Goal: Complete application form

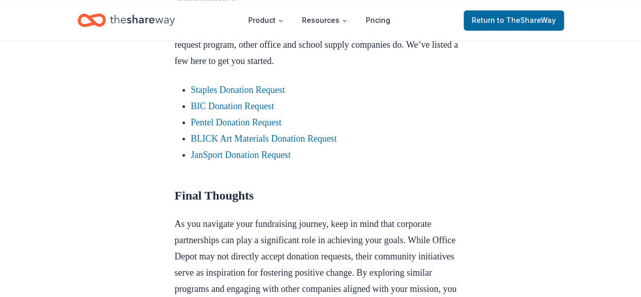
scroll to position [862, 0]
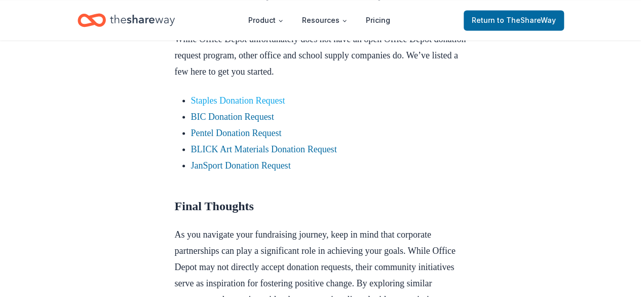
click at [246, 105] on link "Staples Donation Request" at bounding box center [238, 100] width 94 height 10
click at [261, 105] on link "Staples Donation Request" at bounding box center [238, 100] width 94 height 10
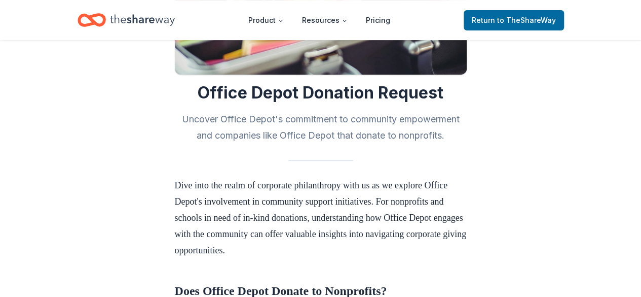
scroll to position [203, 0]
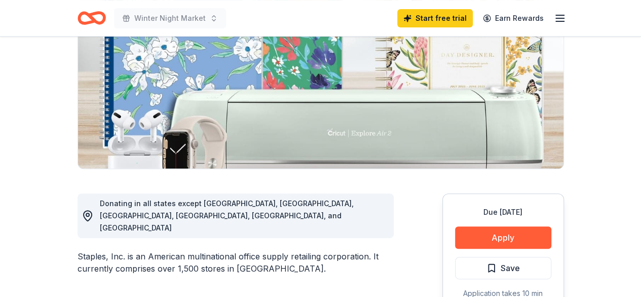
scroll to position [203, 0]
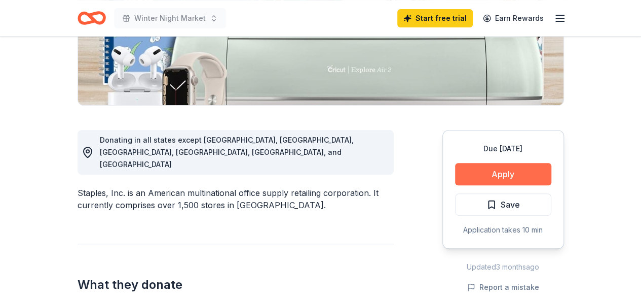
click at [495, 165] on button "Apply" at bounding box center [503, 174] width 96 height 22
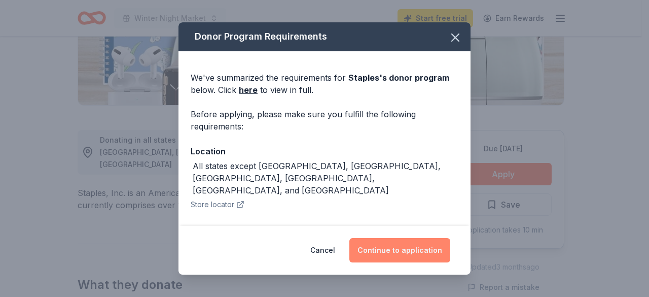
click at [413, 252] on button "Continue to application" at bounding box center [399, 250] width 101 height 24
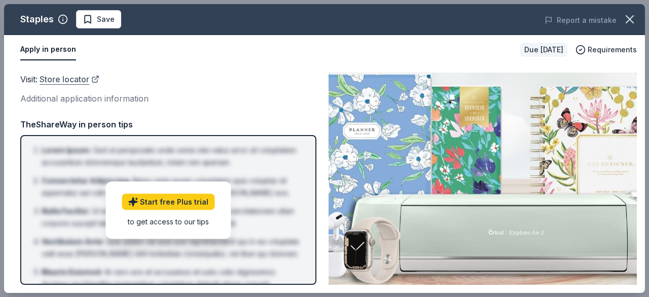
click at [79, 79] on link "Store locator" at bounding box center [70, 79] width 60 height 13
click at [58, 48] on button "Apply in person" at bounding box center [48, 49] width 56 height 21
click at [530, 51] on div "Due in 74 days" at bounding box center [543, 50] width 47 height 14
click at [634, 12] on icon "button" at bounding box center [630, 19] width 14 height 14
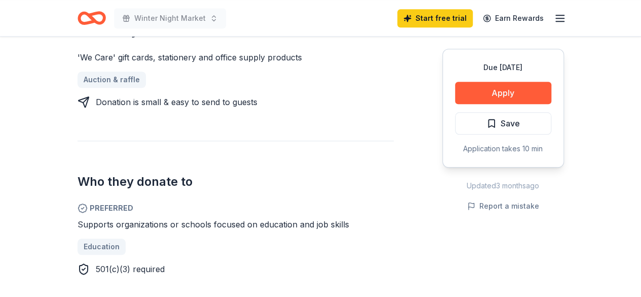
scroll to position [507, 0]
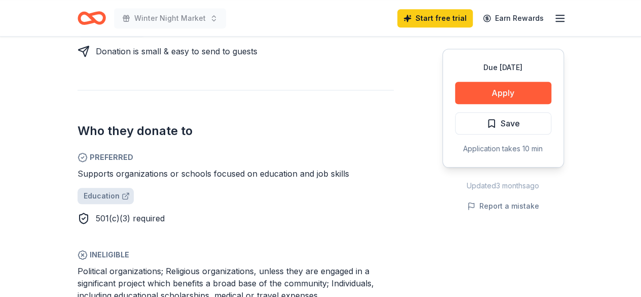
click at [103, 190] on span "Education" at bounding box center [102, 196] width 36 height 12
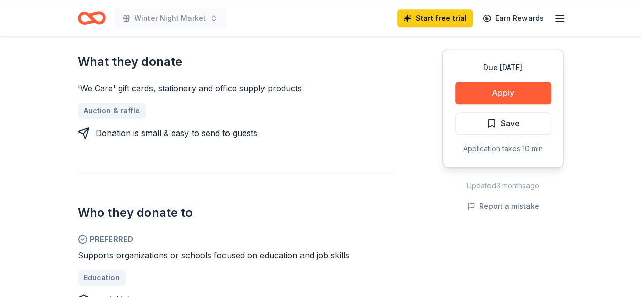
scroll to position [456, 0]
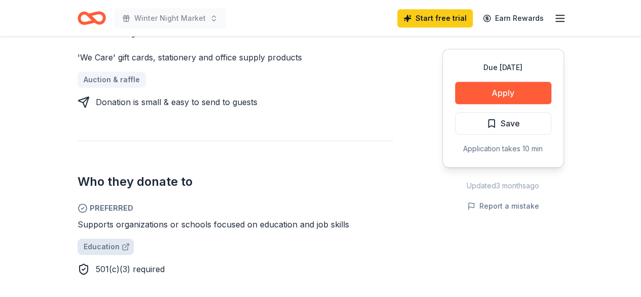
click at [122, 242] on icon at bounding box center [126, 246] width 8 height 8
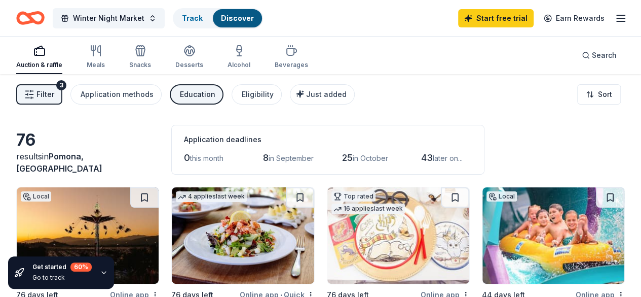
click at [213, 95] on div "Education" at bounding box center [197, 94] width 35 height 12
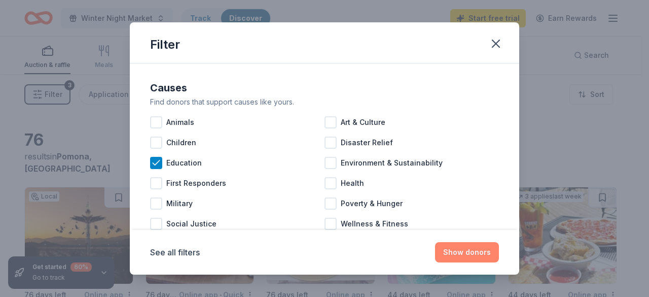
click at [459, 252] on button "Show donors" at bounding box center [467, 252] width 64 height 20
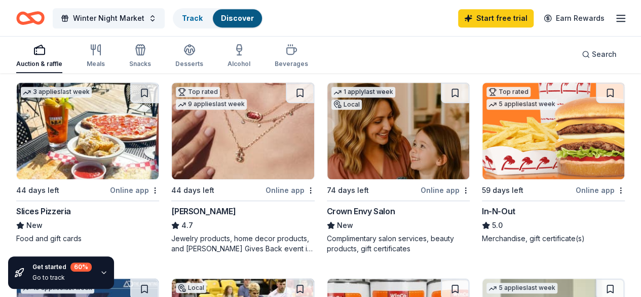
scroll to position [304, 0]
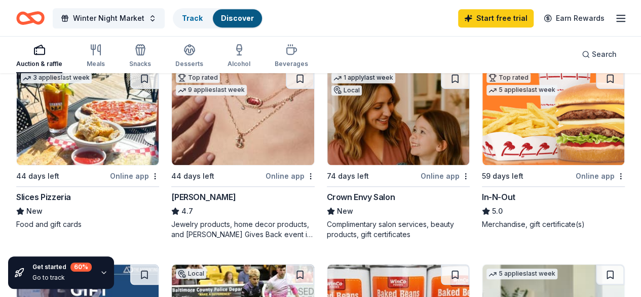
click at [482, 194] on div "In-N-Out" at bounding box center [498, 197] width 33 height 12
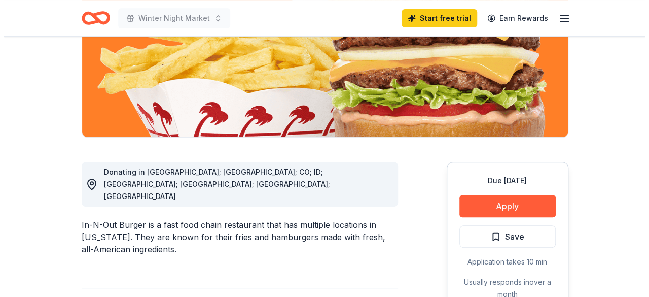
scroll to position [203, 0]
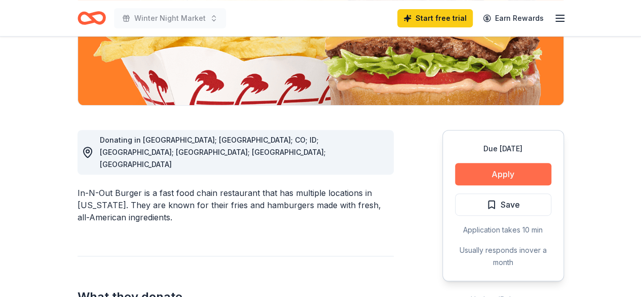
click at [483, 171] on button "Apply" at bounding box center [503, 174] width 96 height 22
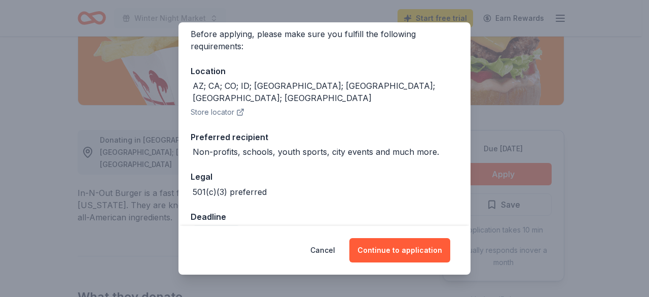
scroll to position [93, 0]
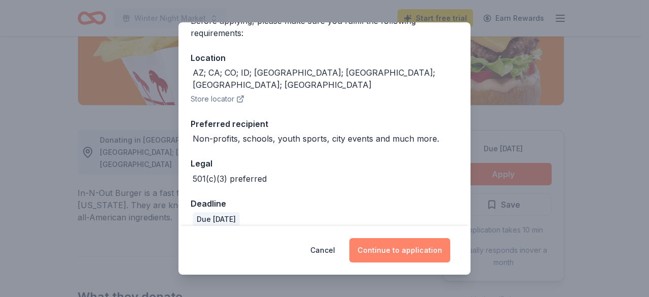
click at [420, 243] on button "Continue to application" at bounding box center [399, 250] width 101 height 24
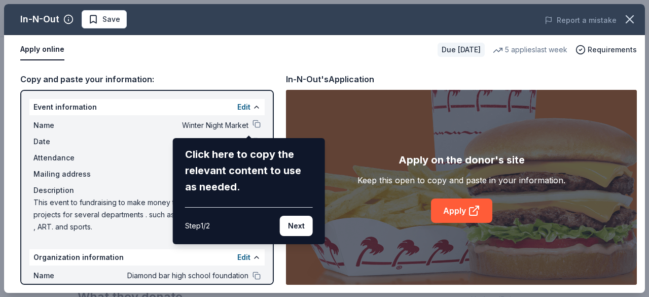
click at [450, 207] on div "In-N-Out Save Report a mistake Apply online Due [DATE] 5 applies last week Requ…" at bounding box center [324, 148] width 641 height 288
click at [291, 223] on button "Next" at bounding box center [296, 225] width 33 height 20
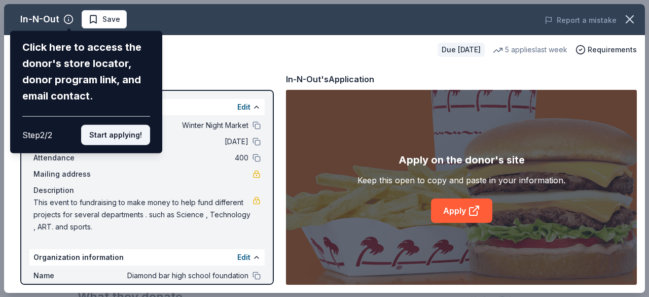
click at [121, 137] on button "Start applying!" at bounding box center [115, 135] width 69 height 20
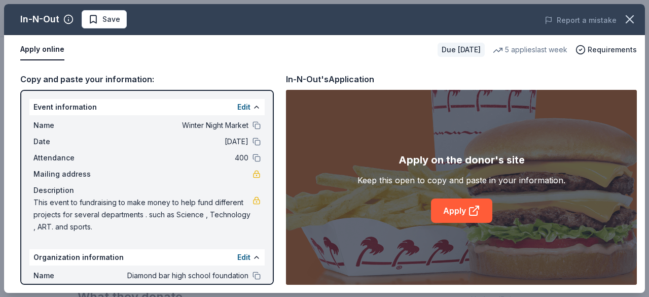
scroll to position [95, 0]
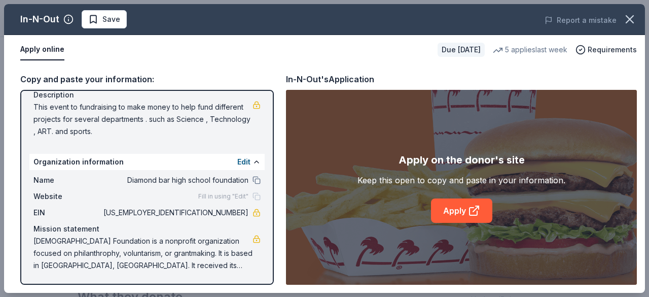
drag, startPoint x: 264, startPoint y: 219, endPoint x: 276, endPoint y: 164, distance: 56.1
click at [276, 164] on div "Copy and paste your information: Event information Edit Name Winter Night Marke…" at bounding box center [324, 178] width 641 height 228
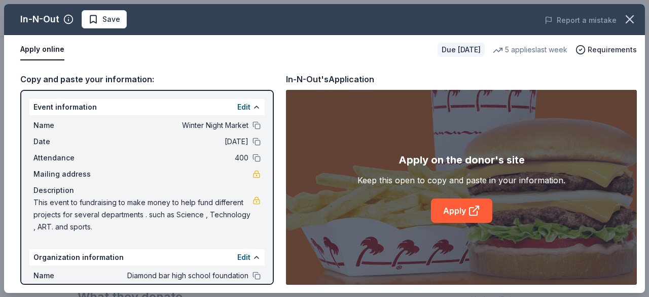
drag, startPoint x: 33, startPoint y: 105, endPoint x: 103, endPoint y: 227, distance: 140.1
click at [103, 227] on div "Event information Edit Name Winter Night Market Date [DATE] Attendance 400 Mail…" at bounding box center [146, 168] width 235 height 138
drag, startPoint x: 54, startPoint y: 99, endPoint x: 416, endPoint y: 259, distance: 395.0
click at [357, 272] on div "Copy and paste your information: Event information Edit Name Winter Night Marke…" at bounding box center [324, 178] width 641 height 228
click at [454, 218] on link "Apply" at bounding box center [461, 210] width 61 height 24
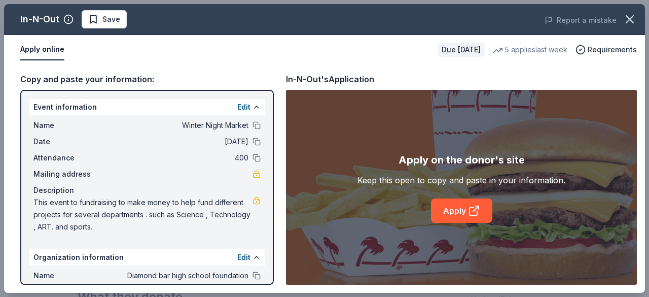
drag, startPoint x: 273, startPoint y: 208, endPoint x: 268, endPoint y: 250, distance: 42.4
click at [268, 250] on div "Event information Edit Name Winter Night Market Date [DATE] Attendance 400 Mail…" at bounding box center [147, 187] width 254 height 195
click at [443, 215] on link "Apply" at bounding box center [461, 210] width 61 height 24
